Goal: Obtain resource: Obtain resource

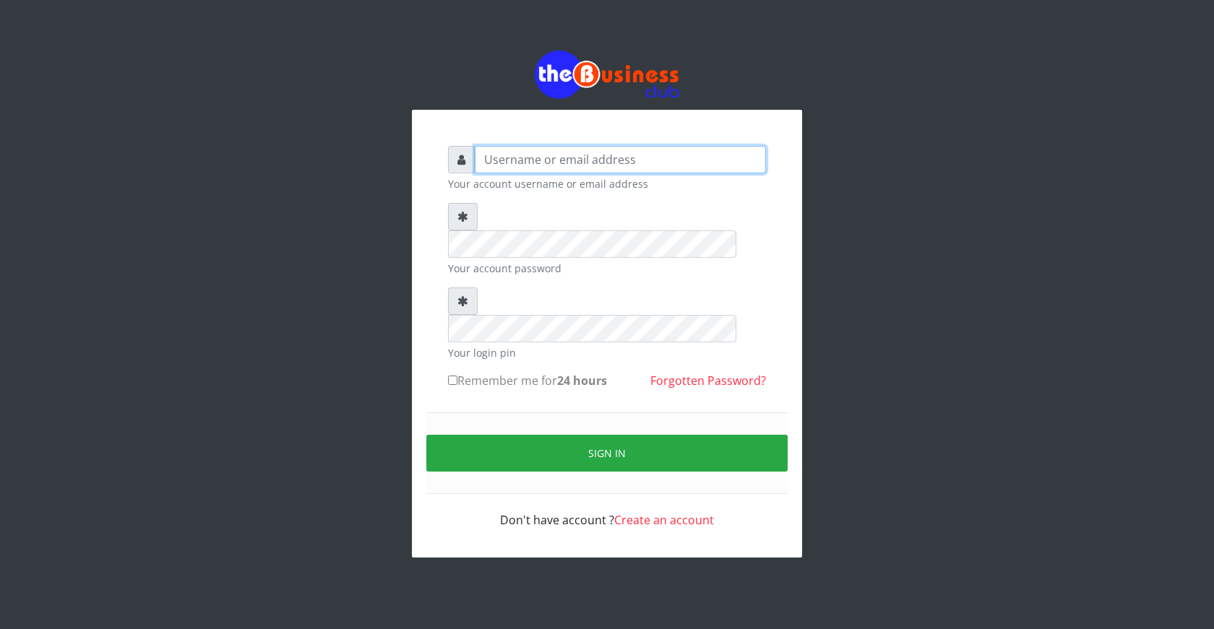
type input "ogooluwaireoluwa@gmail.com"
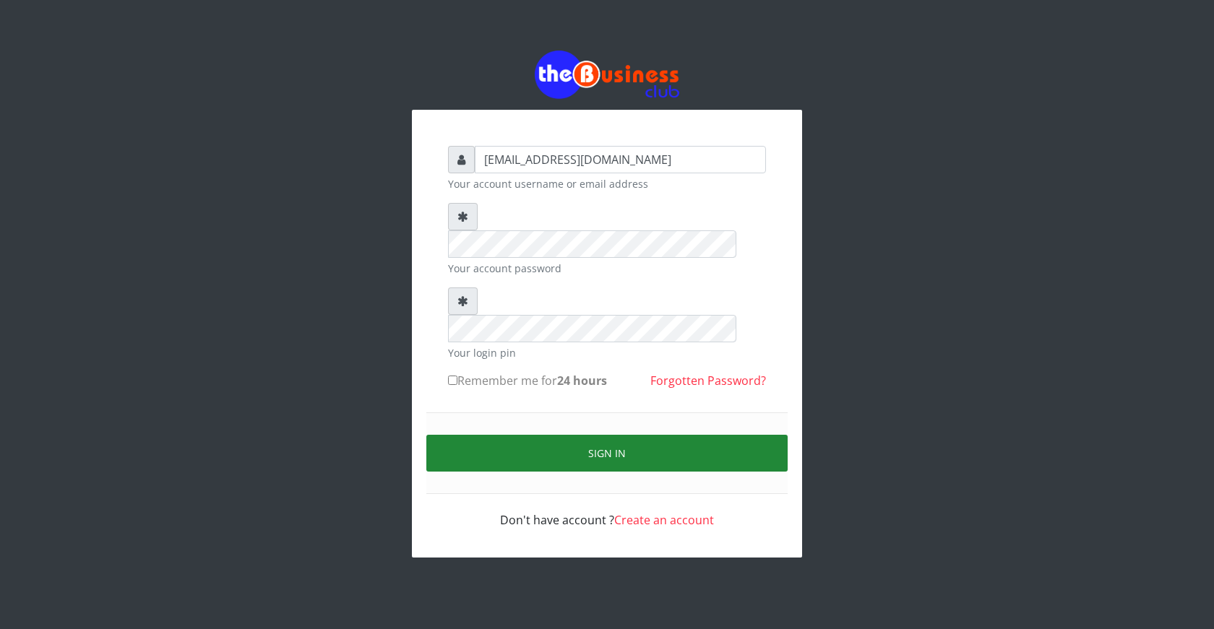
click at [621, 435] on button "Sign in" at bounding box center [606, 453] width 361 height 37
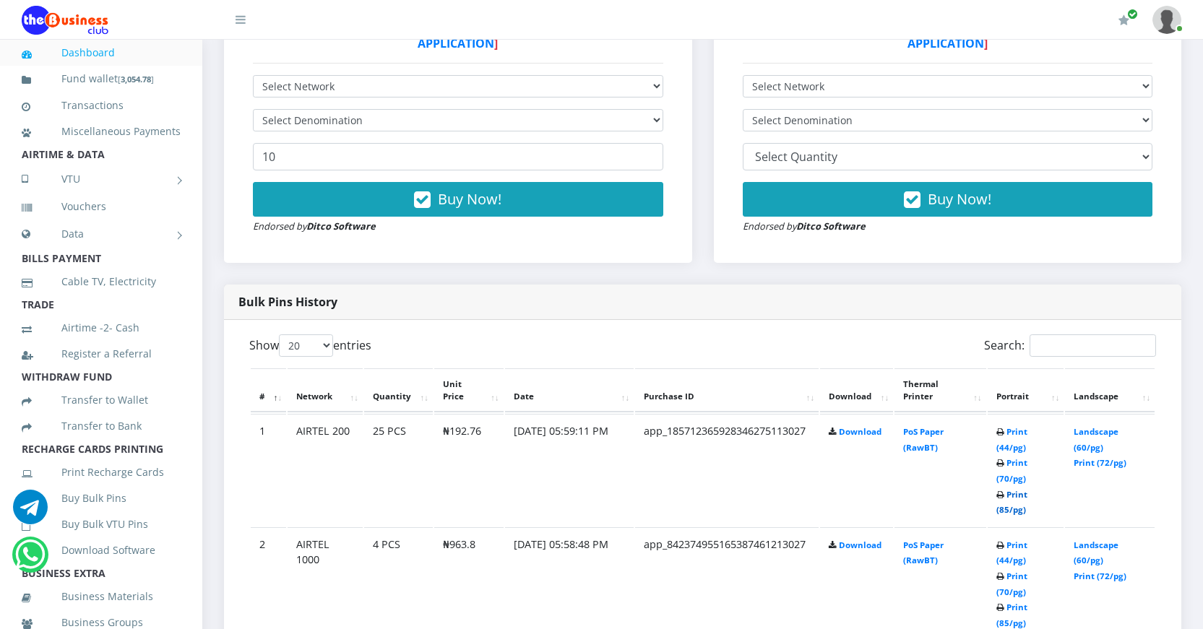
click at [999, 507] on link "Print (85/pg)" at bounding box center [1012, 502] width 31 height 27
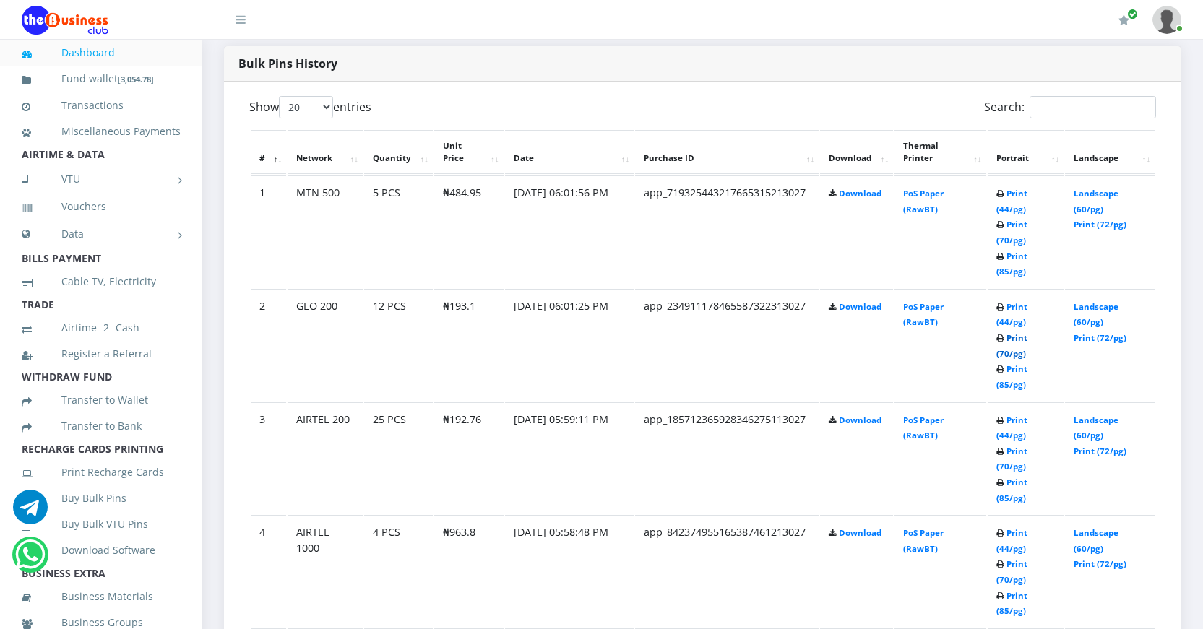
scroll to position [868, 0]
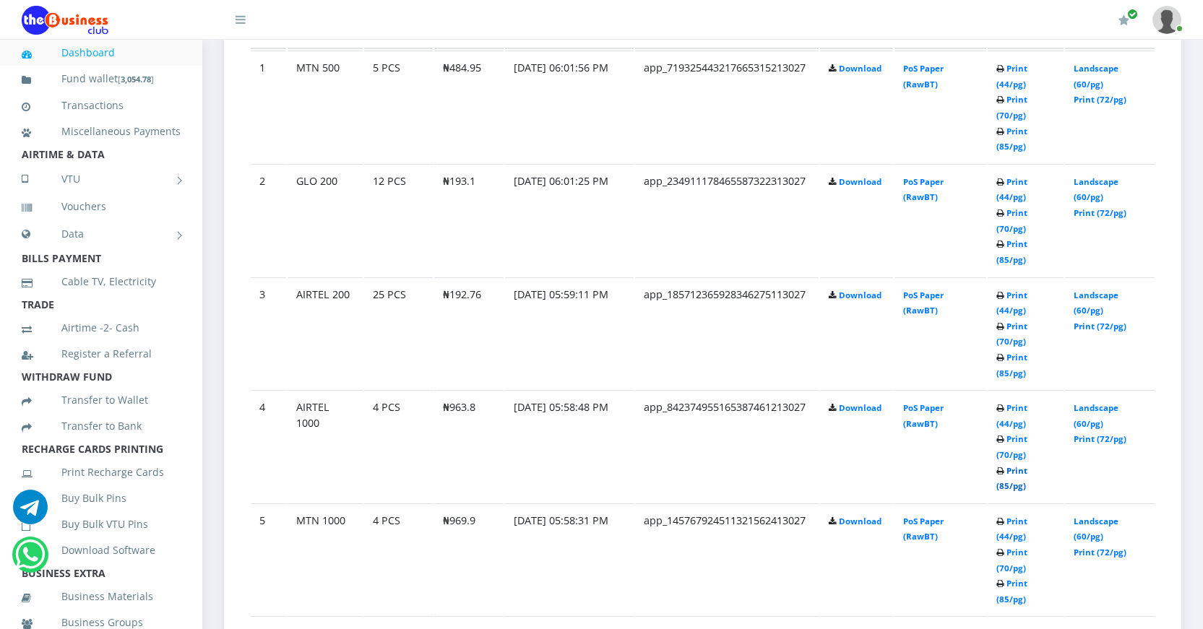
click at [1005, 483] on link "Print (85/pg)" at bounding box center [1012, 478] width 31 height 27
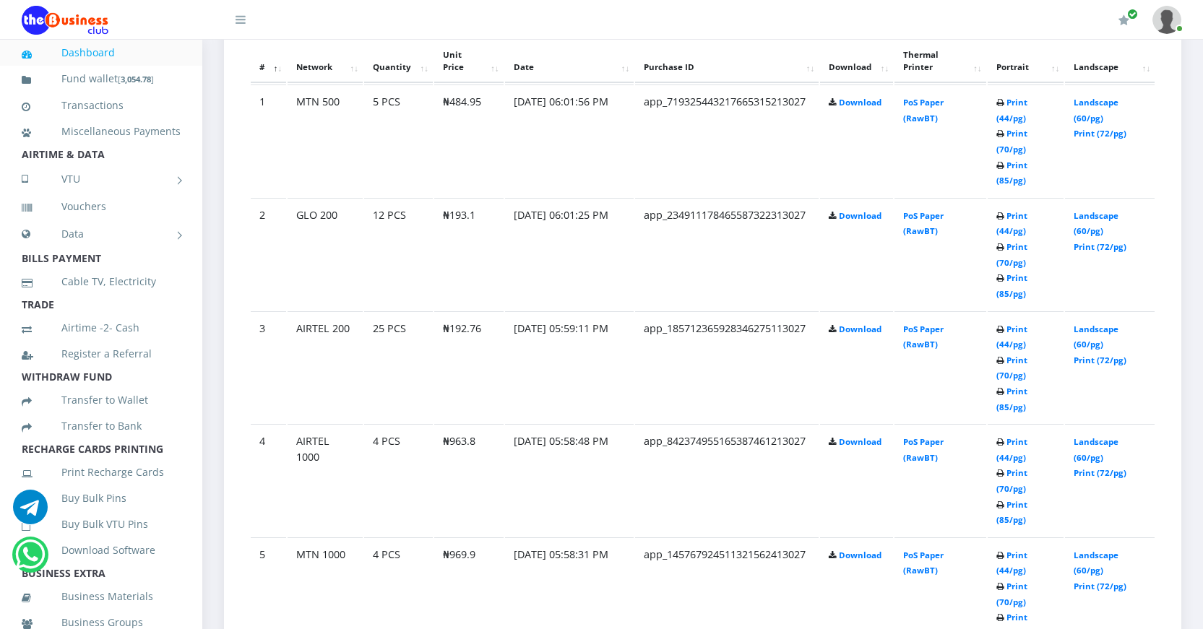
scroll to position [868, 0]
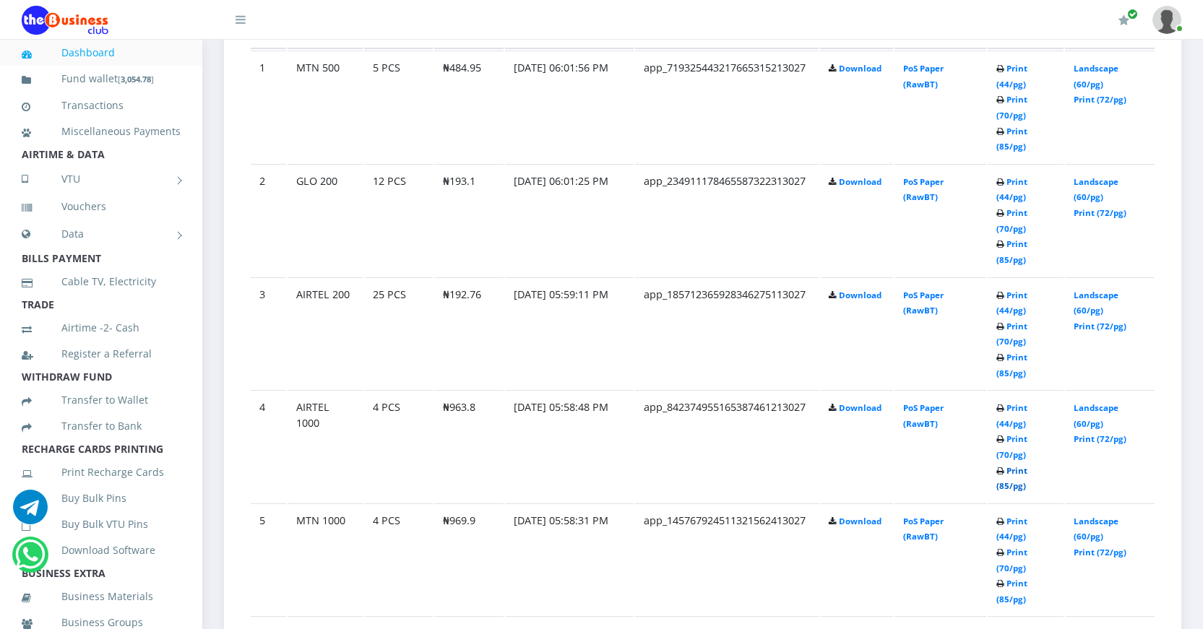
click at [1001, 485] on link "Print (85/pg)" at bounding box center [1012, 478] width 31 height 27
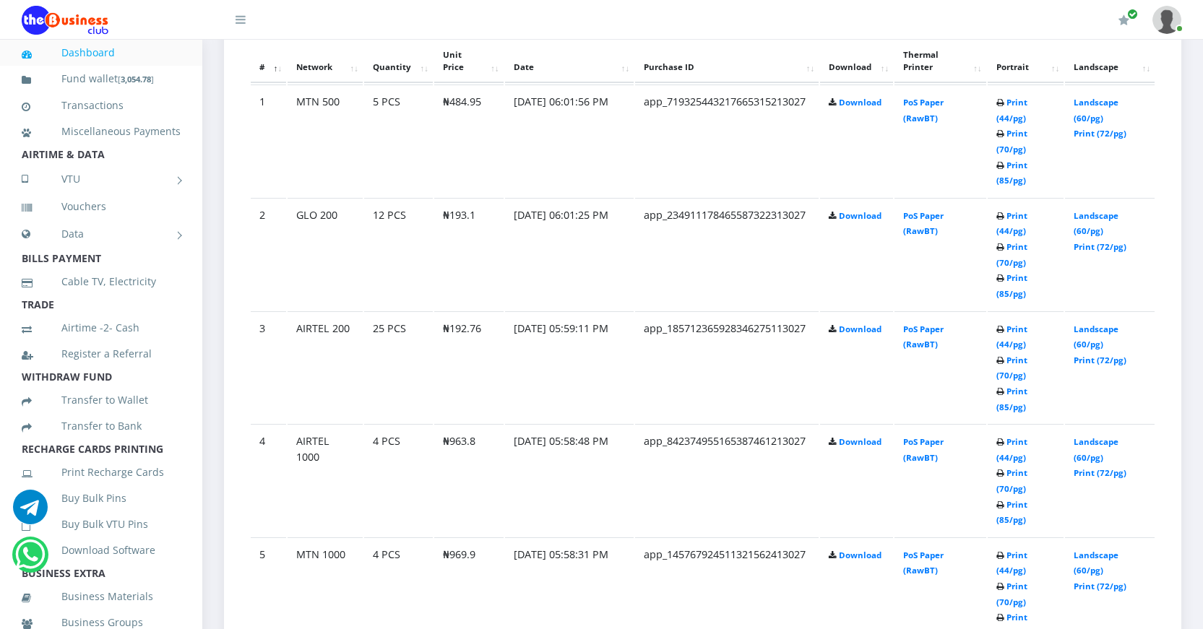
scroll to position [868, 0]
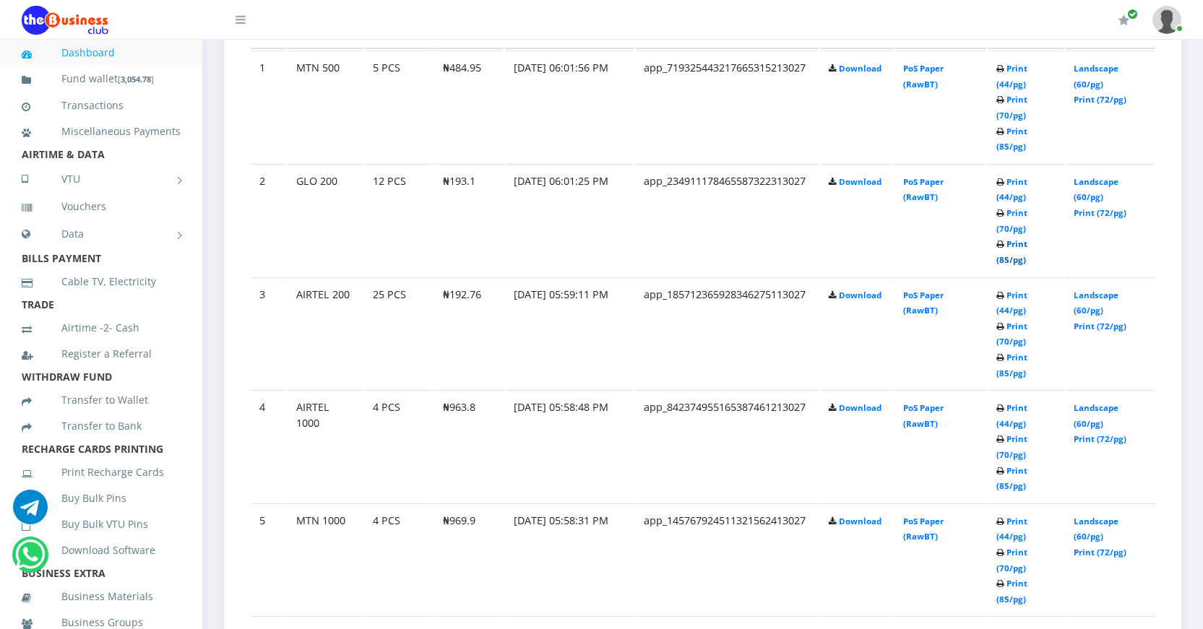
click at [1002, 261] on link "Print (85/pg)" at bounding box center [1012, 251] width 31 height 27
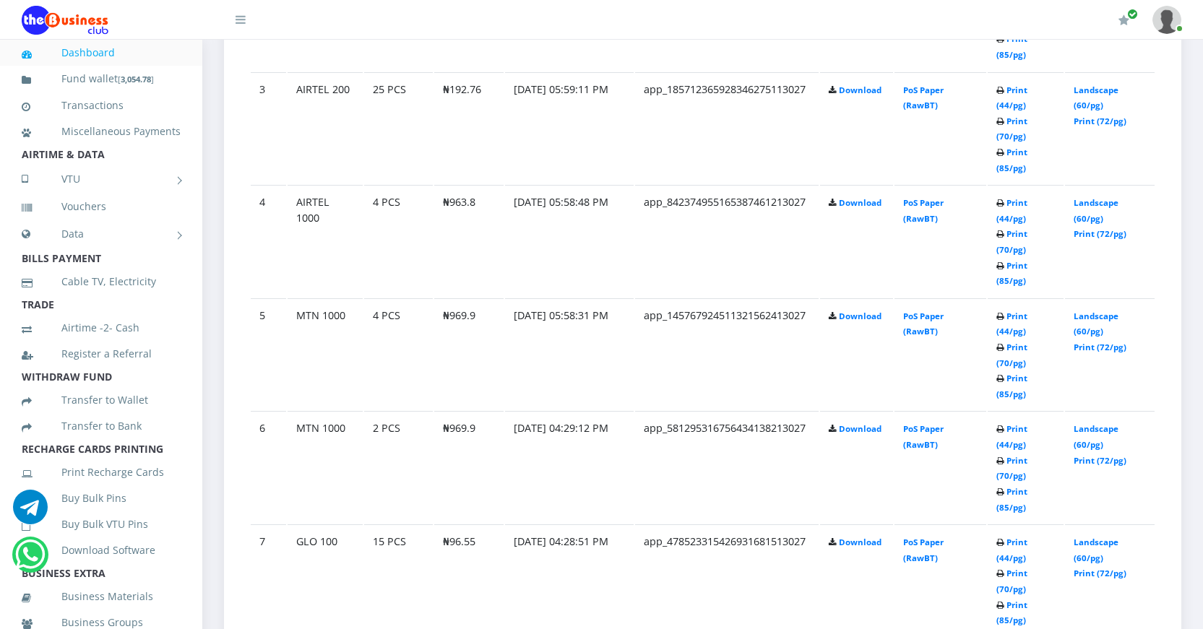
scroll to position [1085, 0]
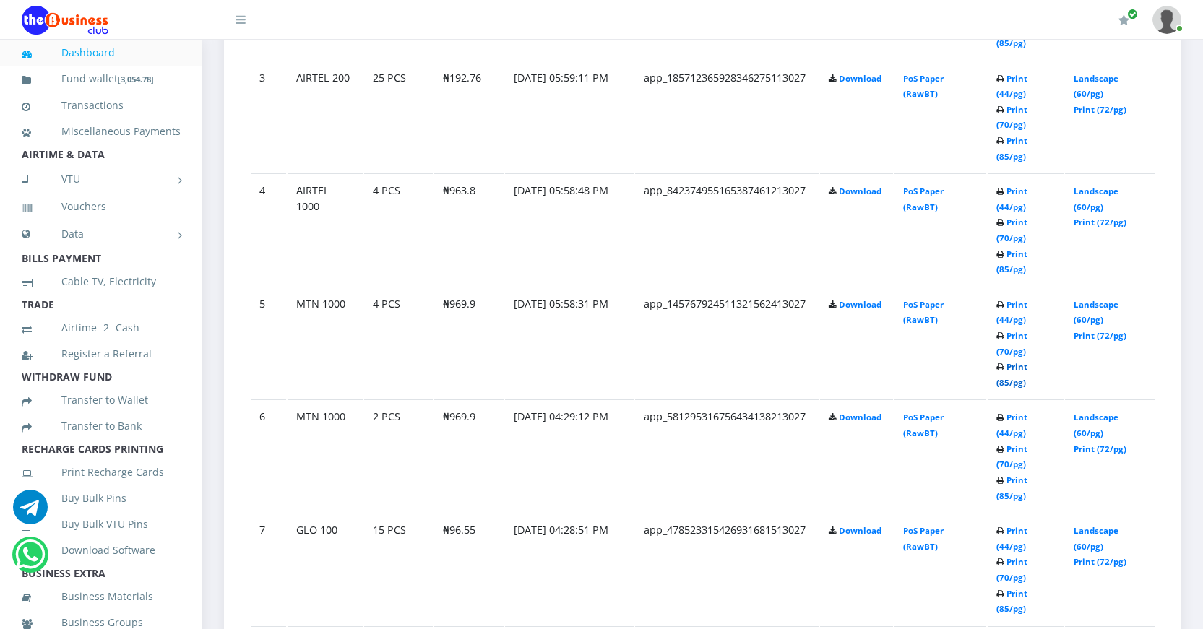
click at [1007, 382] on link "Print (85/pg)" at bounding box center [1012, 374] width 31 height 27
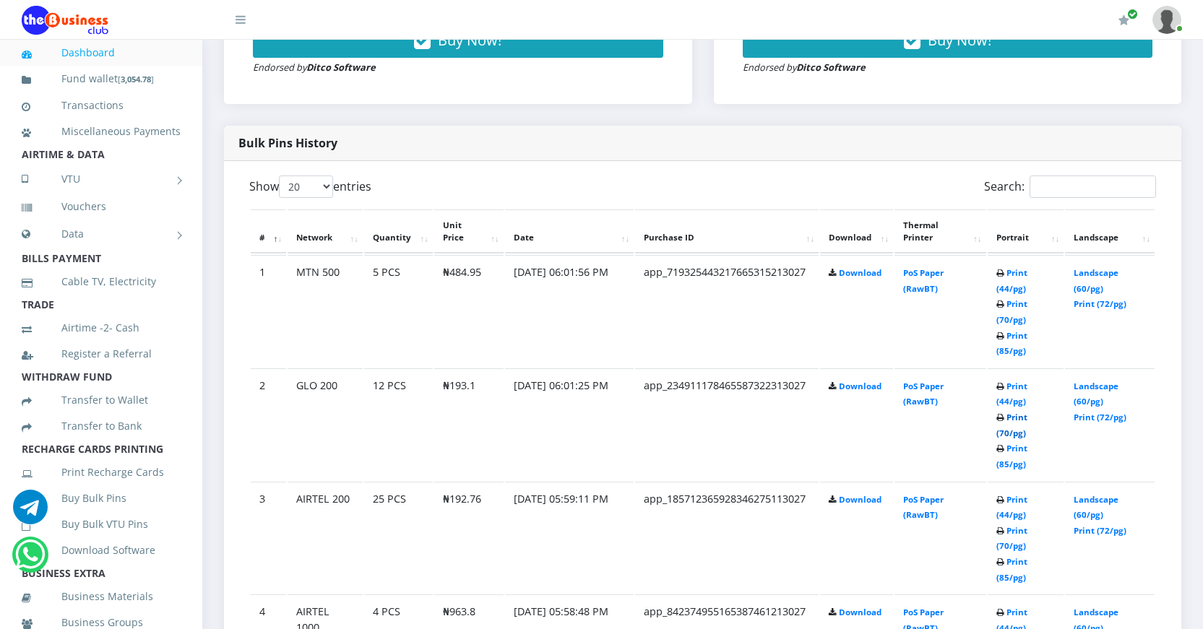
scroll to position [651, 0]
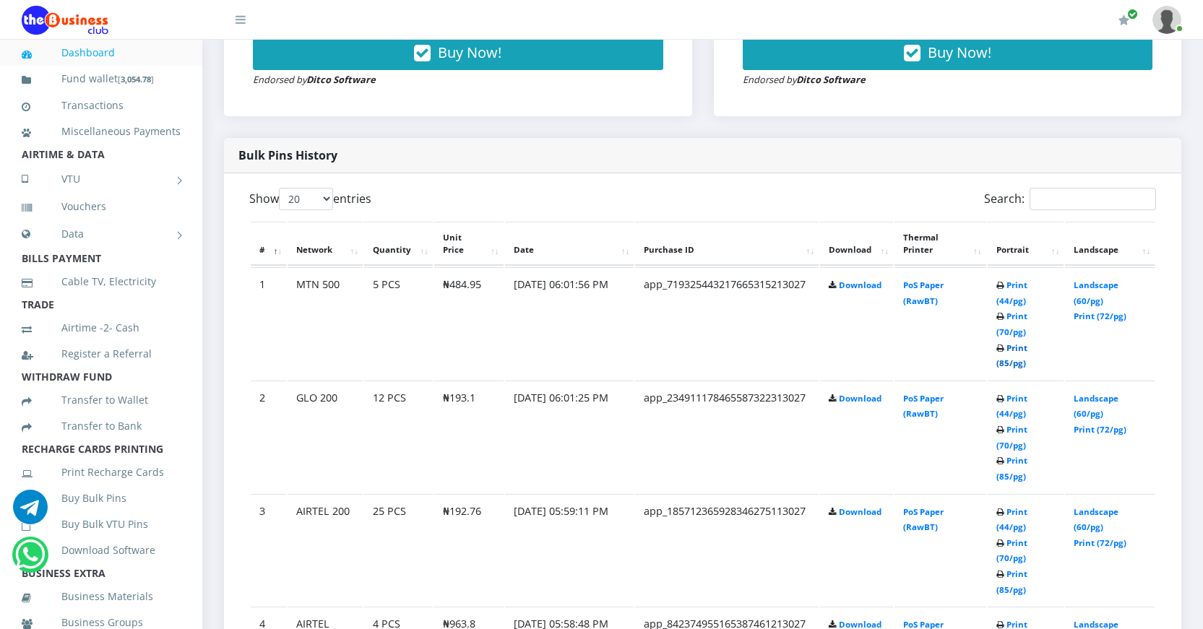
click at [1002, 365] on link "Print (85/pg)" at bounding box center [1012, 356] width 31 height 27
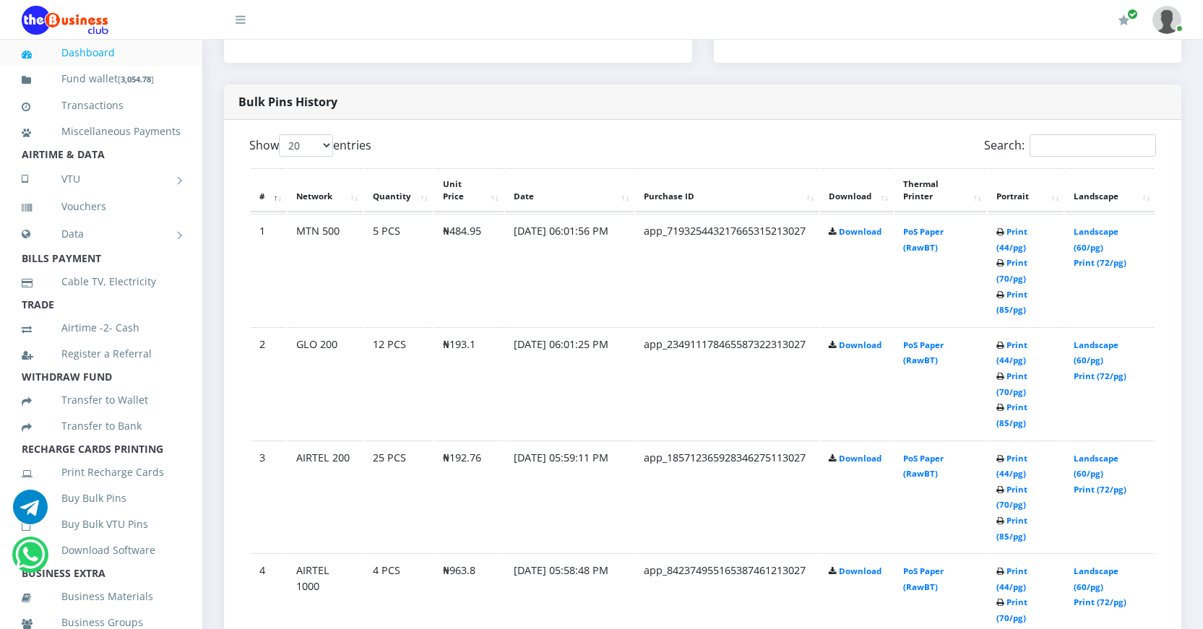
scroll to position [651, 0]
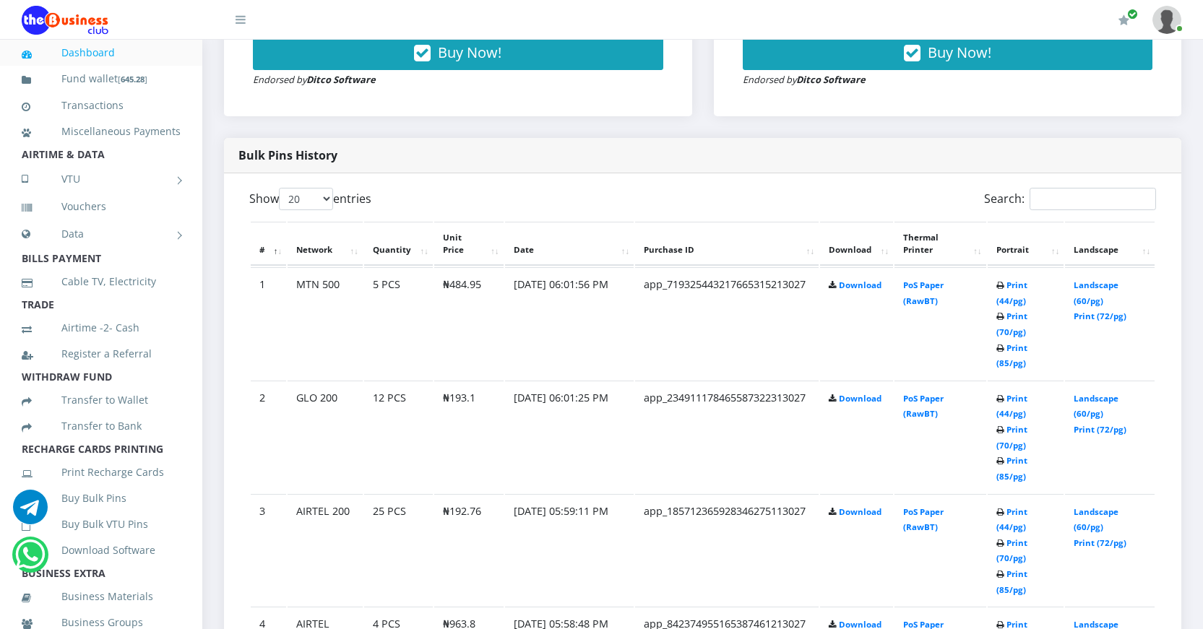
click at [95, 53] on link "Dashboard" at bounding box center [101, 52] width 159 height 33
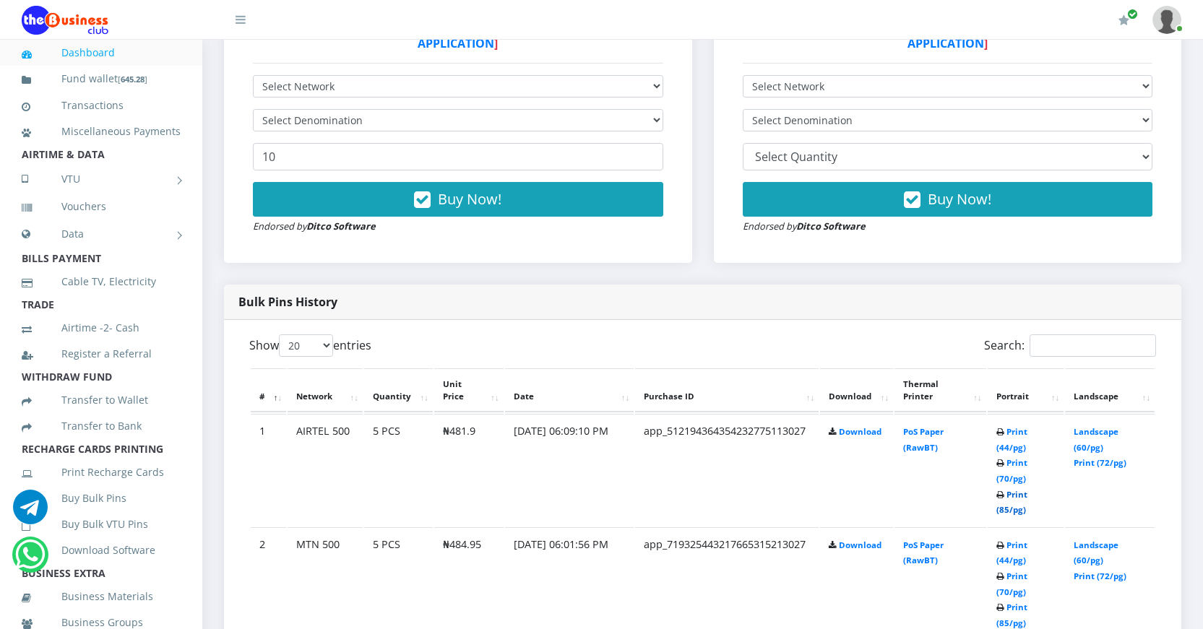
click at [1004, 512] on link "Print (85/pg)" at bounding box center [1012, 502] width 31 height 27
